Goal: Information Seeking & Learning: Learn about a topic

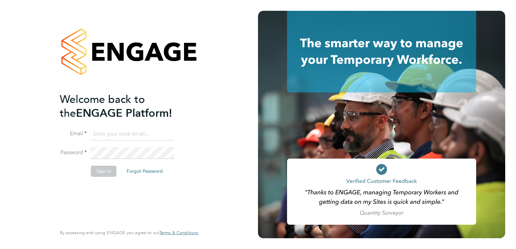
type input "[EMAIL_ADDRESS][DOMAIN_NAME]"
click at [110, 174] on button "Sign In" at bounding box center [104, 171] width 26 height 11
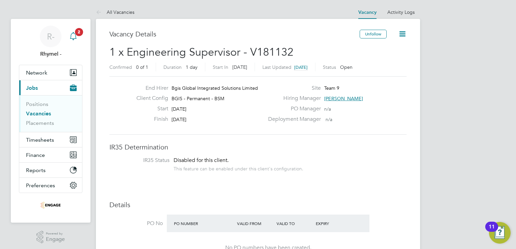
click at [75, 35] on icon "Main navigation" at bounding box center [73, 36] width 8 height 8
click at [72, 33] on icon "Main navigation" at bounding box center [73, 35] width 6 height 7
click at [40, 113] on link "Vacancies" at bounding box center [38, 113] width 25 height 6
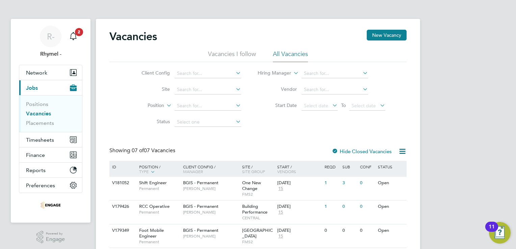
click at [511, 70] on div "R- Rhymel - Notifications 2 Applications: Network Team Members Businesses Sites…" at bounding box center [258, 181] width 516 height 362
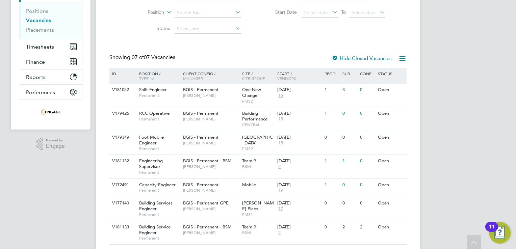
scroll to position [112, 0]
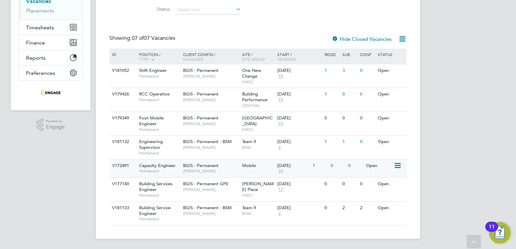
click at [153, 168] on span "Capacity Engineer" at bounding box center [157, 166] width 36 height 6
click at [496, 74] on div "R- Rhymel - Notifications 2 Applications: Network Team Members Businesses Sites…" at bounding box center [258, 69] width 516 height 362
click at [330, 70] on div "3" at bounding box center [338, 71] width 18 height 12
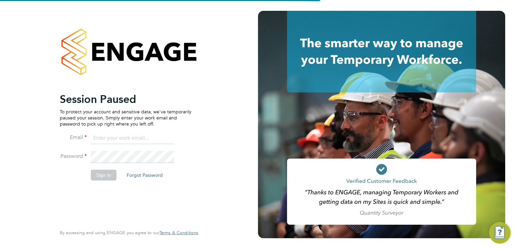
type input "[EMAIL_ADDRESS][DOMAIN_NAME]"
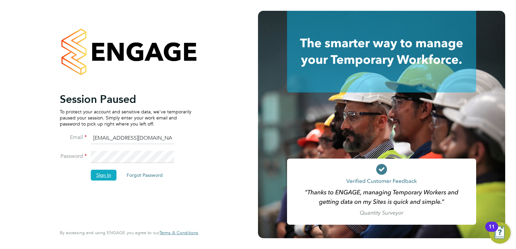
click at [108, 176] on button "Sign In" at bounding box center [104, 175] width 26 height 11
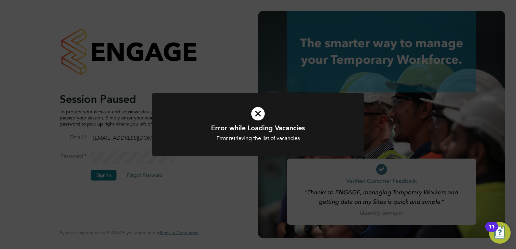
click at [259, 112] on icon at bounding box center [258, 114] width 176 height 26
click at [256, 120] on icon at bounding box center [258, 114] width 176 height 26
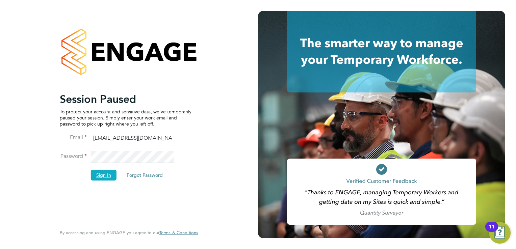
click at [102, 174] on button "Sign In" at bounding box center [104, 175] width 26 height 11
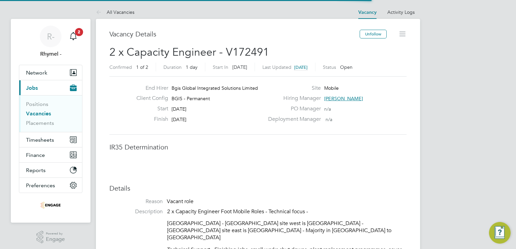
scroll to position [20, 47]
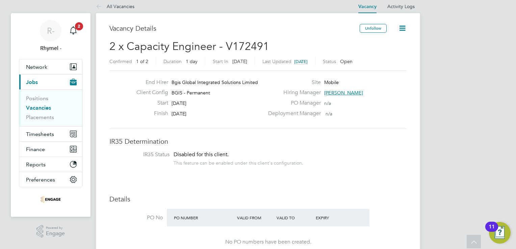
scroll to position [0, 0]
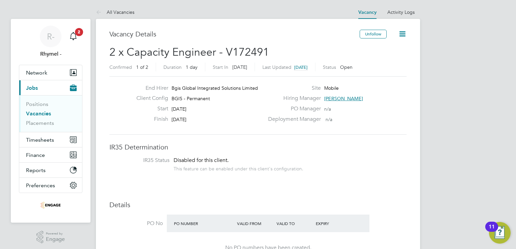
click at [41, 115] on link "Vacancies" at bounding box center [38, 113] width 25 height 6
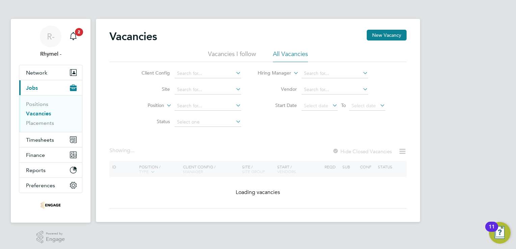
click at [46, 115] on link "Vacancies" at bounding box center [38, 113] width 25 height 6
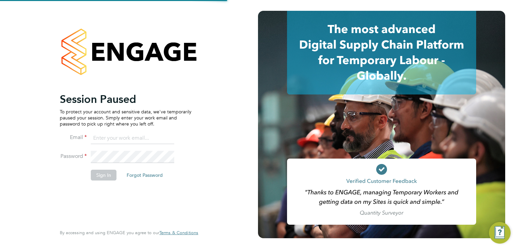
type input "rhymel@thrivesw.co.uk"
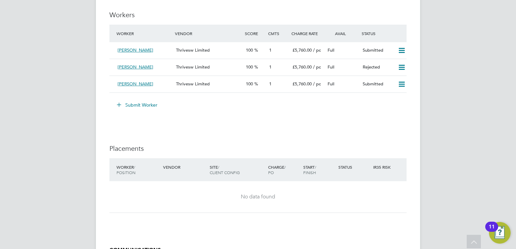
scroll to position [892, 0]
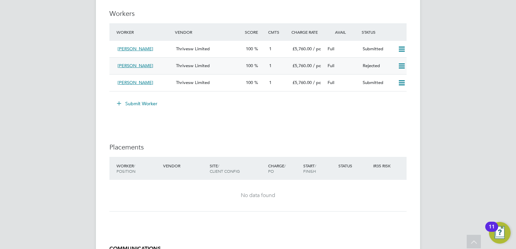
click at [404, 65] on icon at bounding box center [402, 66] width 8 height 5
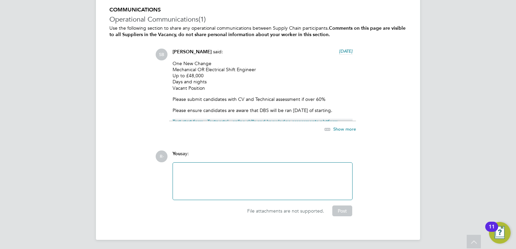
scroll to position [1131, 0]
click at [341, 131] on div "Show more" at bounding box center [333, 129] width 46 height 8
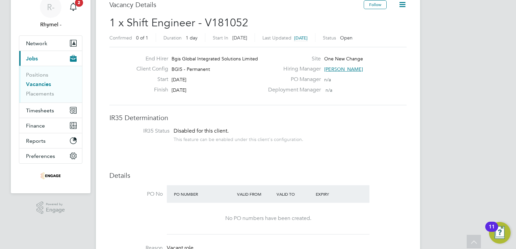
scroll to position [0, 0]
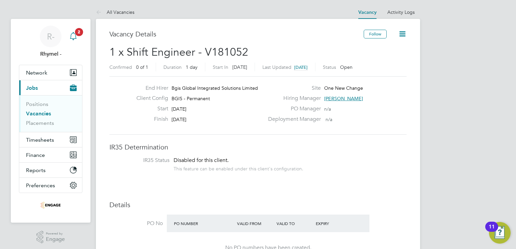
click at [76, 37] on icon "Main navigation" at bounding box center [73, 35] width 6 height 7
click at [72, 36] on icon "Main navigation" at bounding box center [73, 36] width 8 height 8
click at [77, 37] on icon "Main navigation" at bounding box center [73, 36] width 8 height 8
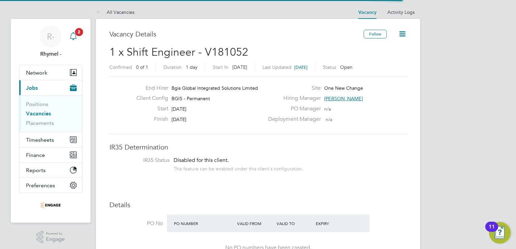
click at [77, 37] on icon "Main navigation" at bounding box center [73, 36] width 8 height 8
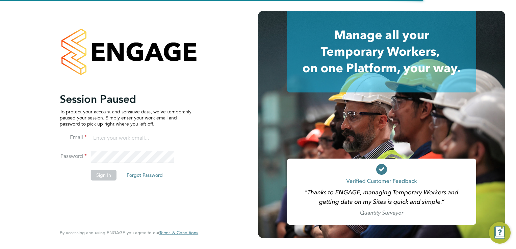
type input "[EMAIL_ADDRESS][DOMAIN_NAME]"
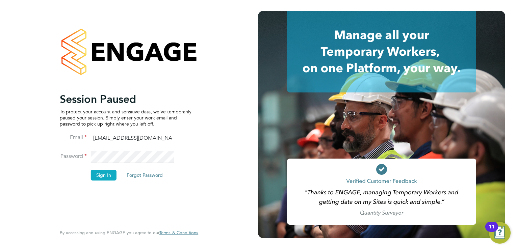
click at [104, 175] on button "Sign In" at bounding box center [104, 175] width 26 height 11
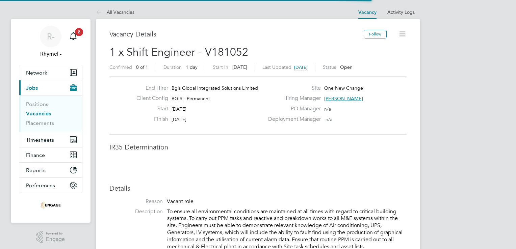
scroll to position [20, 47]
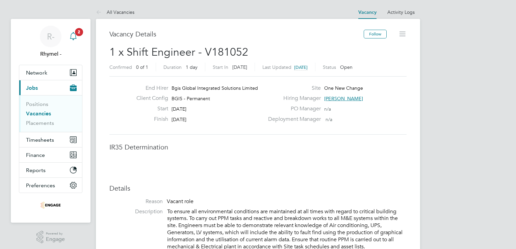
click at [78, 38] on div "Main navigation" at bounding box center [74, 37] width 14 height 14
click at [78, 34] on span "2" at bounding box center [79, 32] width 8 height 8
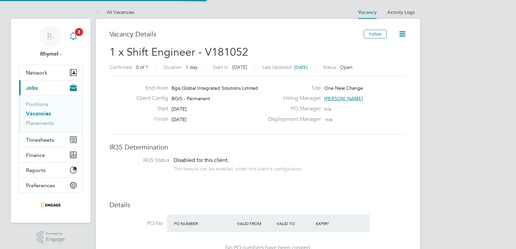
scroll to position [0, 0]
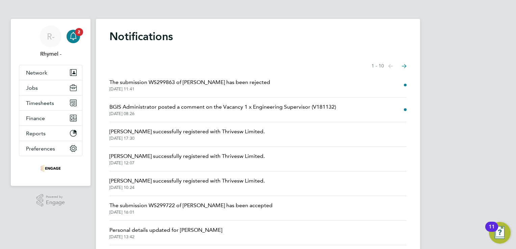
click at [224, 109] on span "BGIS Administrator posted a comment on the Vacancy 1 x Engineering Supervisor (…" at bounding box center [222, 107] width 227 height 8
click at [303, 107] on span "BGIS Administrator posted a comment on the Vacancy 1 x Engineering Supervisor (…" at bounding box center [222, 107] width 227 height 8
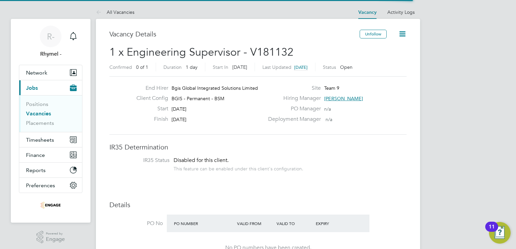
scroll to position [3, 3]
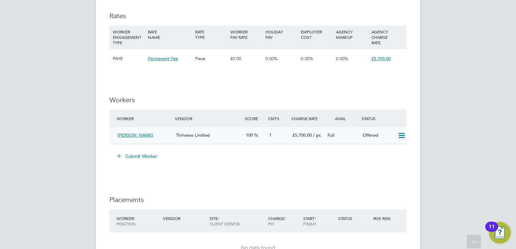
click at [399, 137] on icon at bounding box center [402, 135] width 8 height 5
click at [392, 149] on li "Confirm" at bounding box center [392, 149] width 26 height 9
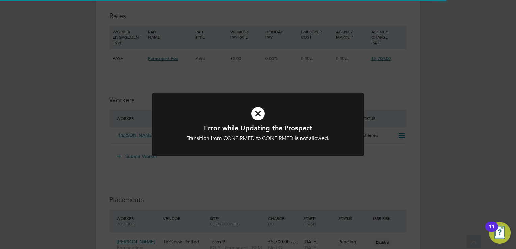
scroll to position [19, 59]
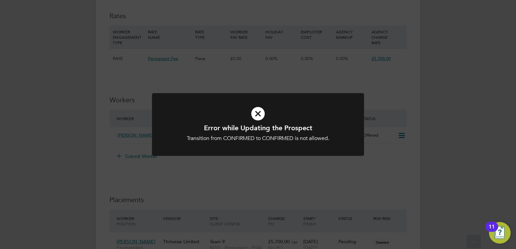
click at [313, 125] on h1 "Error while Updating the Prospect" at bounding box center [258, 128] width 176 height 9
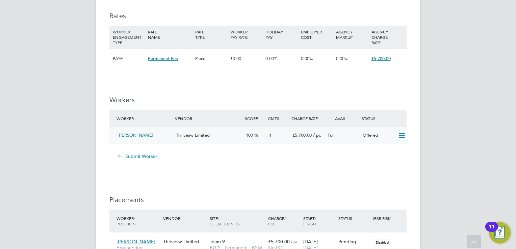
click at [400, 137] on icon at bounding box center [402, 135] width 8 height 5
click at [393, 148] on li "Confirm" at bounding box center [392, 149] width 26 height 9
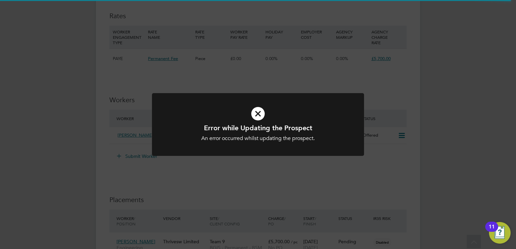
click at [258, 111] on icon at bounding box center [258, 114] width 176 height 26
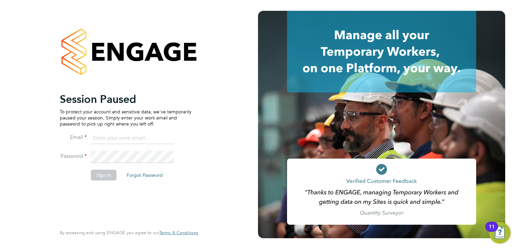
type input "[EMAIL_ADDRESS][DOMAIN_NAME]"
click at [99, 174] on button "Sign In" at bounding box center [104, 175] width 26 height 11
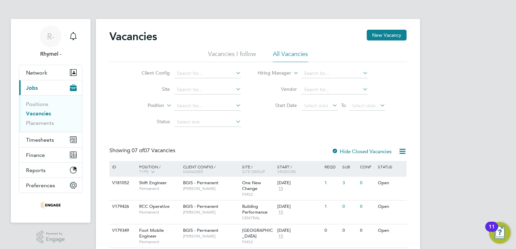
click at [490, 66] on div "R- Rhymel - Notifications Applications: Network Team Members Businesses Sites W…" at bounding box center [258, 181] width 516 height 362
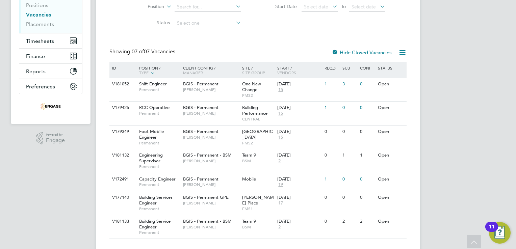
scroll to position [112, 0]
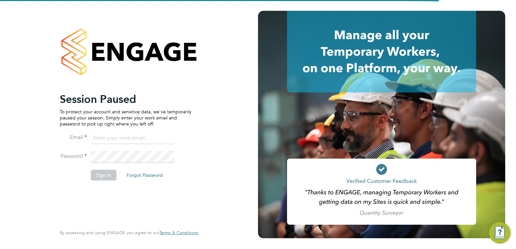
type input "[EMAIL_ADDRESS][DOMAIN_NAME]"
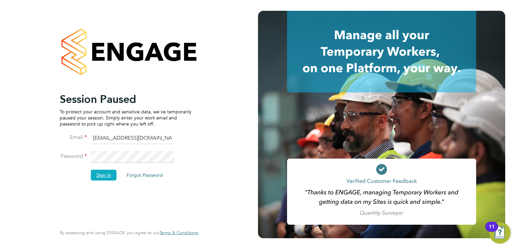
click at [98, 171] on button "Sign In" at bounding box center [104, 175] width 26 height 11
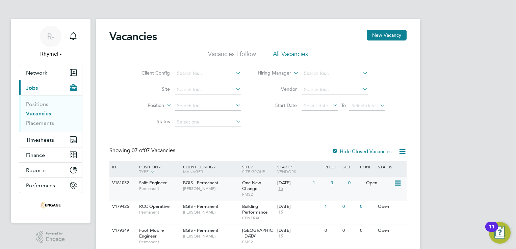
click at [155, 185] on span "Shift Engineer" at bounding box center [153, 183] width 28 height 6
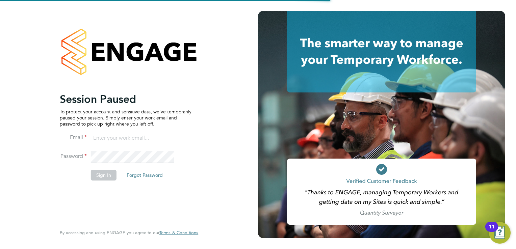
type input "[EMAIL_ADDRESS][DOMAIN_NAME]"
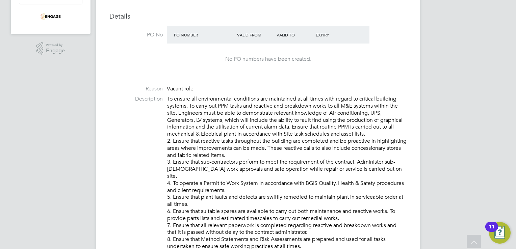
scroll to position [189, 0]
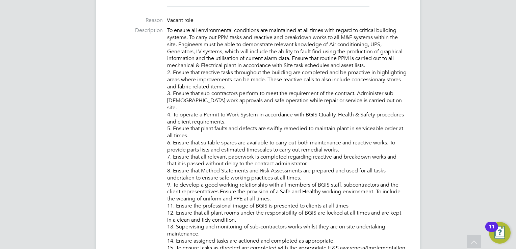
scroll to position [257, 0]
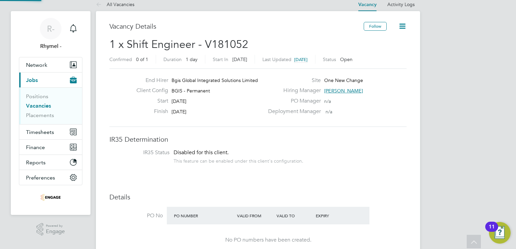
scroll to position [0, 0]
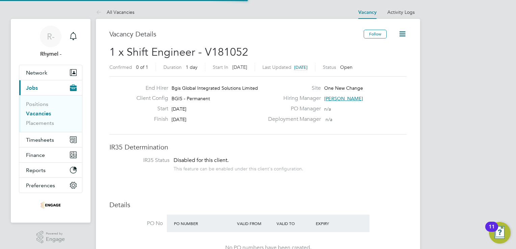
click at [43, 114] on link "Vacancies" at bounding box center [38, 113] width 25 height 6
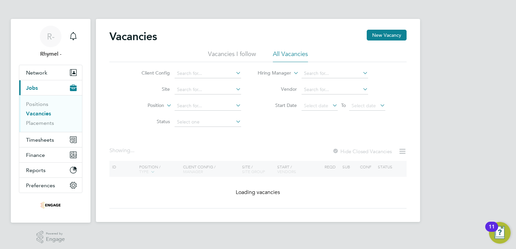
click at [484, 77] on div "R- Rhymel - Notifications Applications: Network Team Members Businesses Sites W…" at bounding box center [258, 116] width 516 height 233
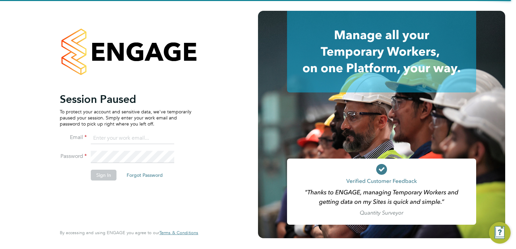
type input "[EMAIL_ADDRESS][DOMAIN_NAME]"
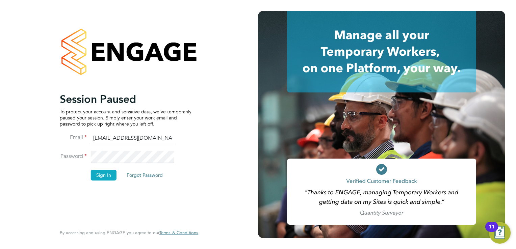
click at [108, 173] on button "Sign In" at bounding box center [104, 175] width 26 height 11
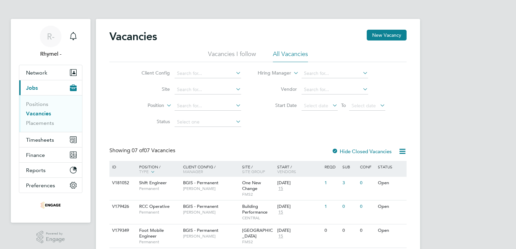
click at [157, 38] on h2 "Vacancies" at bounding box center [133, 37] width 48 height 14
click at [125, 206] on div "V179426" at bounding box center [122, 207] width 24 height 12
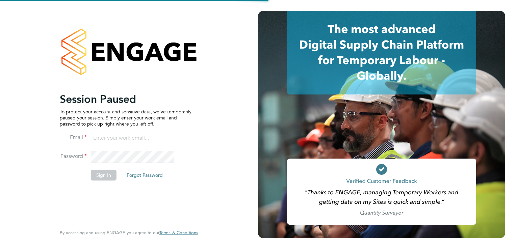
type input "[EMAIL_ADDRESS][DOMAIN_NAME]"
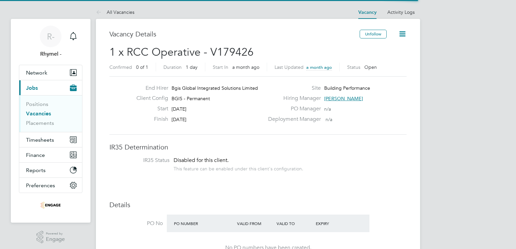
scroll to position [20, 47]
